Goal: Navigation & Orientation: Find specific page/section

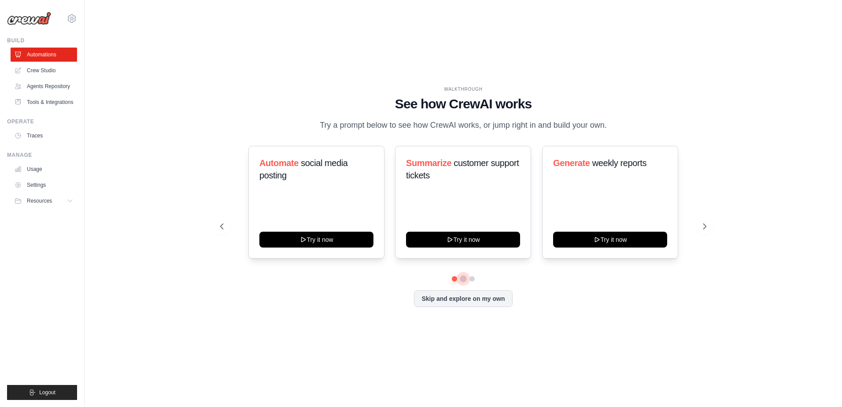
click at [463, 280] on button at bounding box center [463, 278] width 7 height 7
click at [471, 277] on button at bounding box center [471, 278] width 7 height 7
click at [38, 70] on link "Crew Studio" at bounding box center [44, 70] width 66 height 14
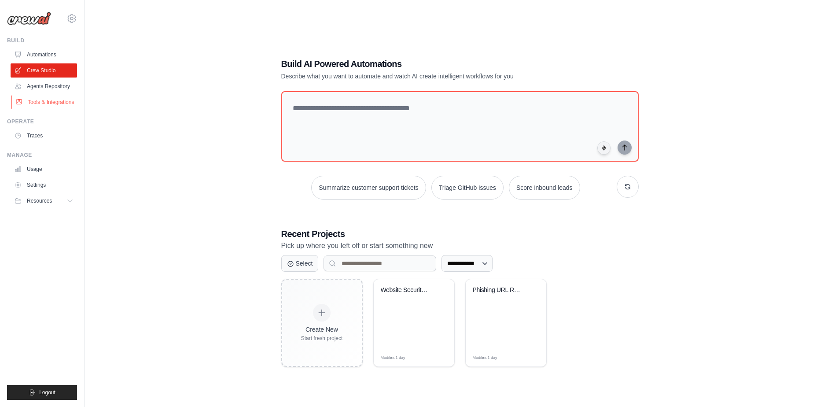
click at [63, 99] on link "Tools & Integrations" at bounding box center [44, 102] width 66 height 14
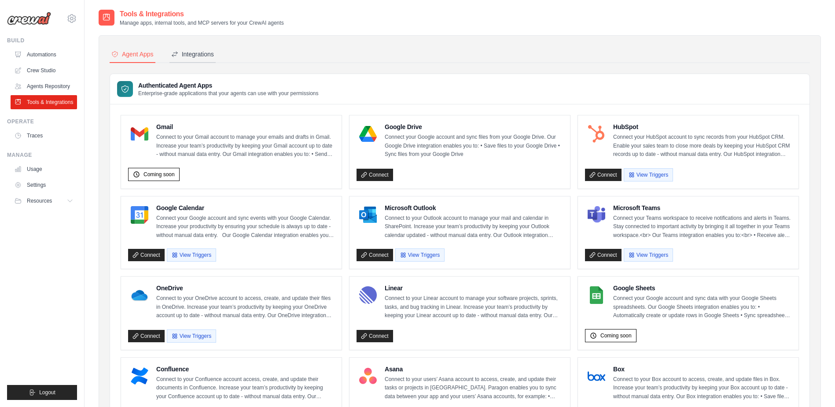
click at [191, 54] on div "Integrations" at bounding box center [192, 54] width 43 height 9
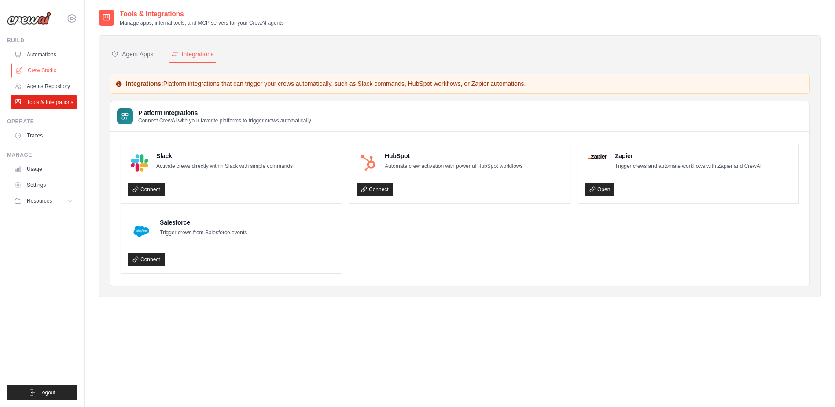
click at [49, 67] on link "Crew Studio" at bounding box center [44, 70] width 66 height 14
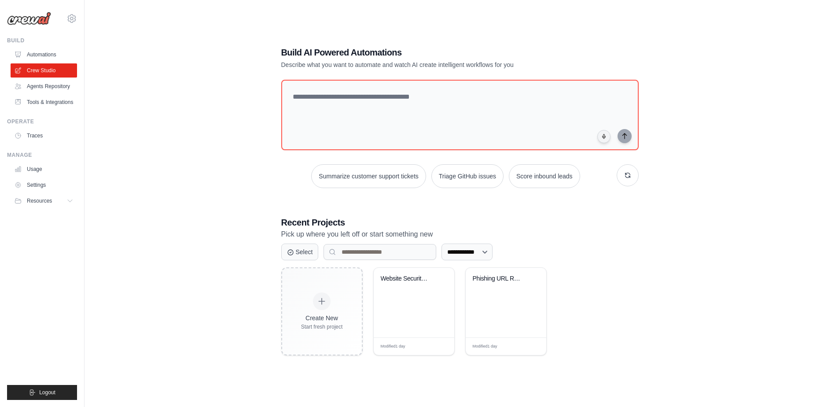
scroll to position [18, 0]
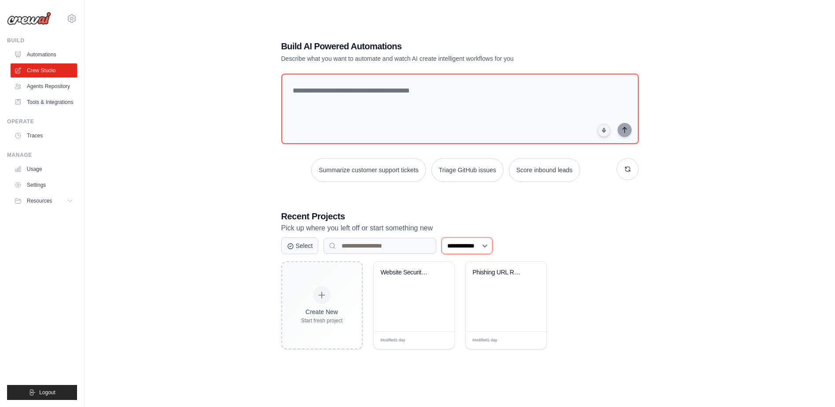
click at [472, 242] on select "**********" at bounding box center [466, 245] width 51 height 17
click at [41, 51] on link "Automations" at bounding box center [44, 55] width 66 height 14
